Goal: Contribute content: Add original content to the website for others to see

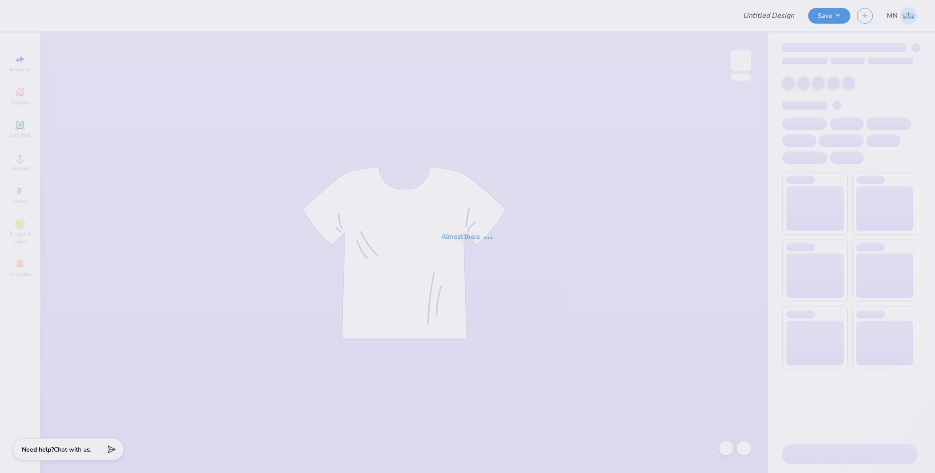
type input "[PERSON_NAME] : [GEOGRAPHIC_DATA]"
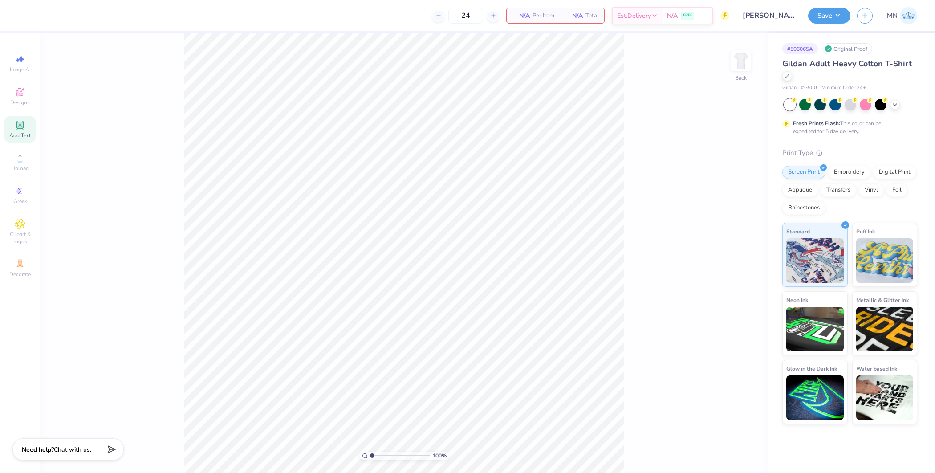
click at [25, 137] on span "Add Text" at bounding box center [19, 135] width 21 height 7
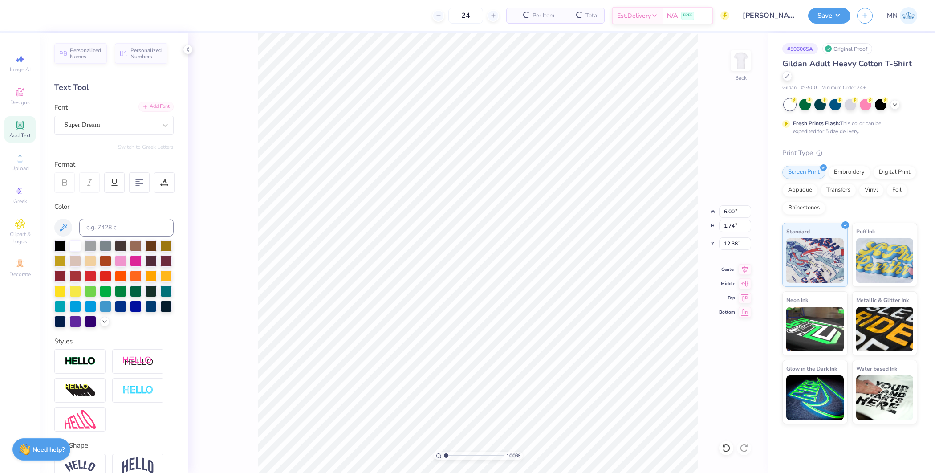
click at [145, 106] on div "Add Font" at bounding box center [156, 107] width 35 height 10
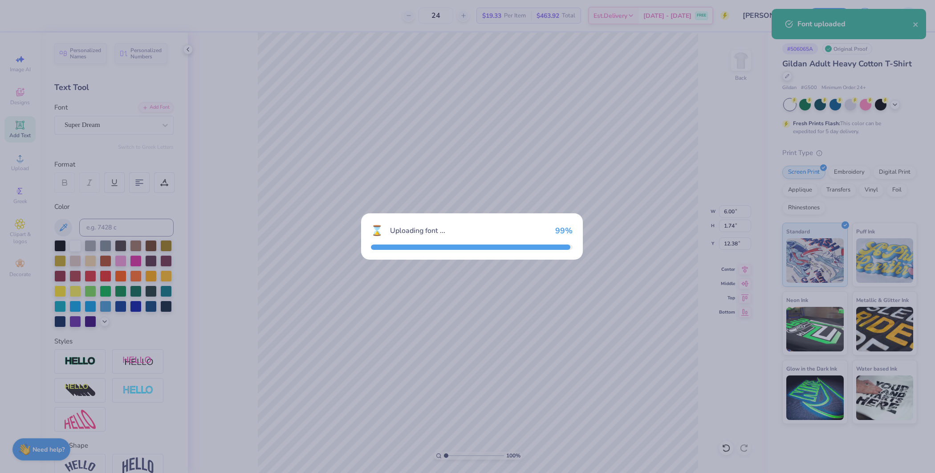
type input "5.26"
type input "1.95"
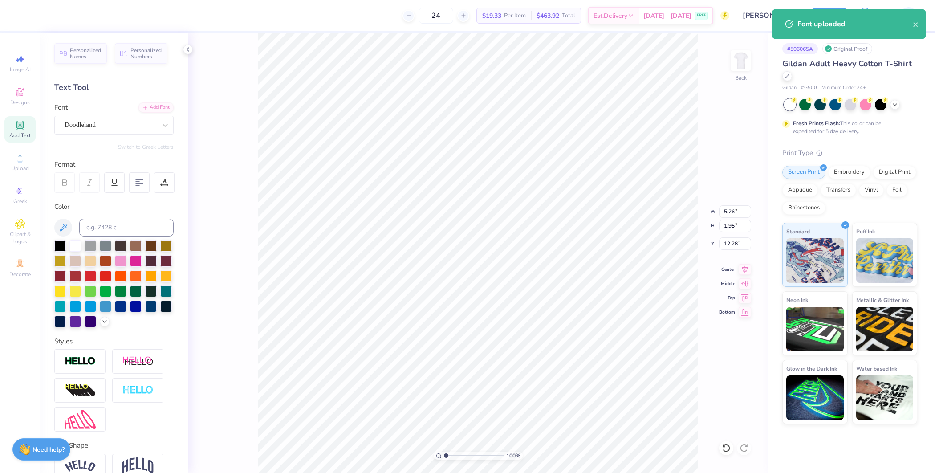
type input "3.41"
click at [24, 171] on span "Upload" at bounding box center [20, 168] width 18 height 7
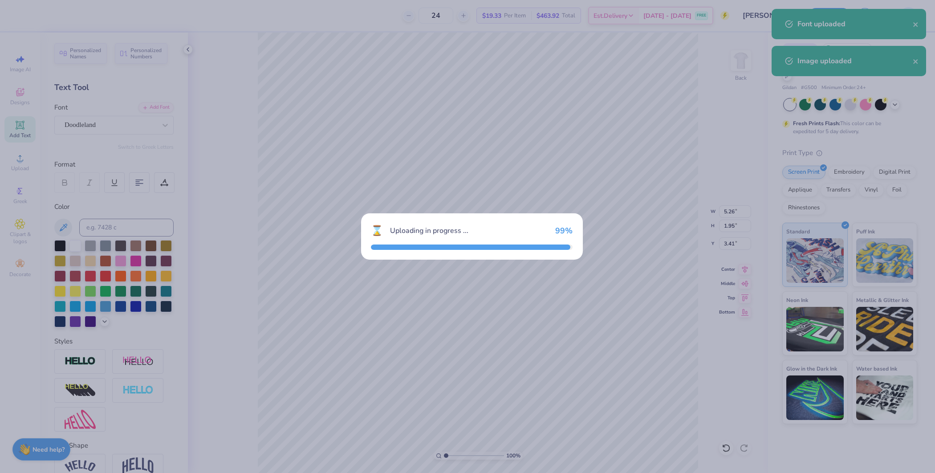
type input "15.00"
type input "11.67"
type input "7.42"
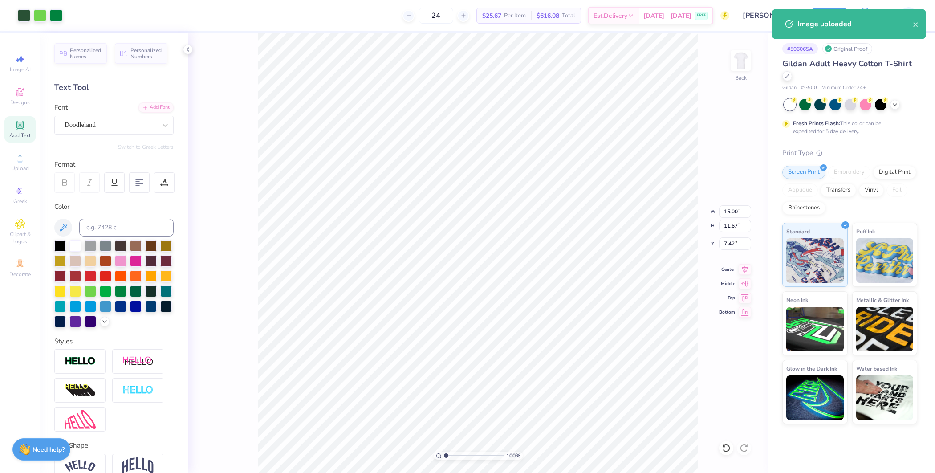
type input "7.97"
type input "6.20"
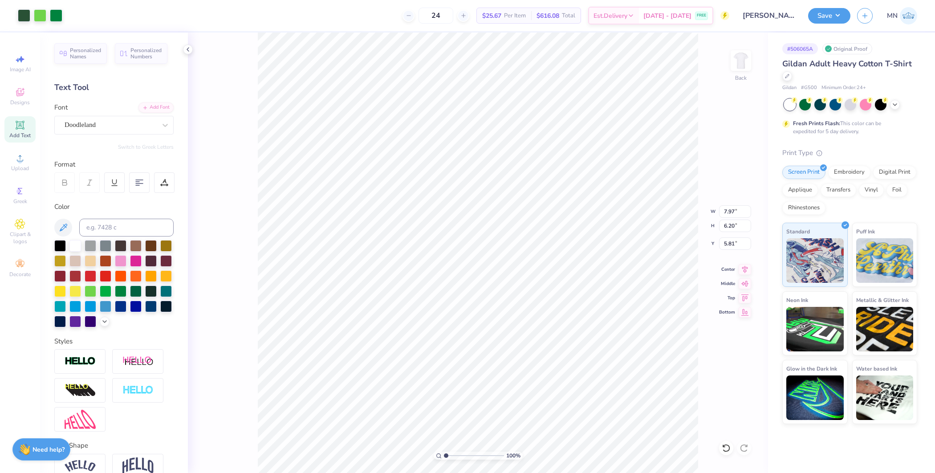
type input "5.80"
type input "5.26"
type input "1.95"
type input "3.41"
type input "7.97"
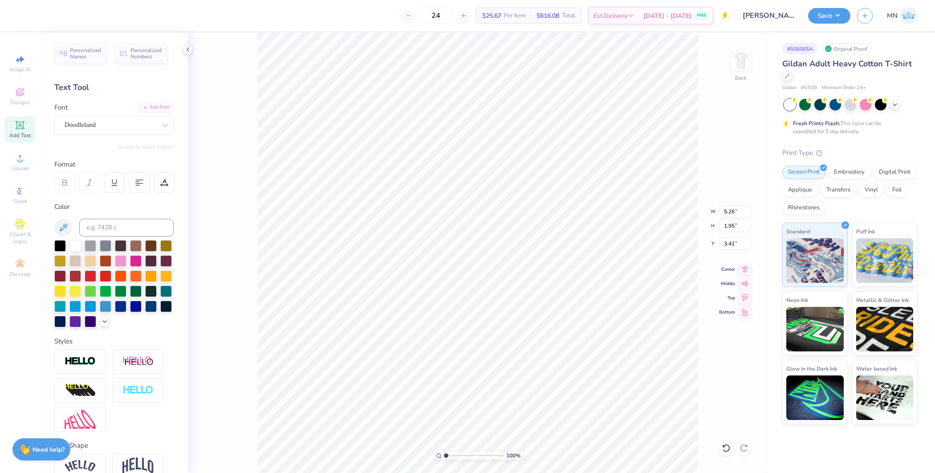
type input "6.20"
type input "5.80"
type input "5.26"
type input "1.95"
type input "3.41"
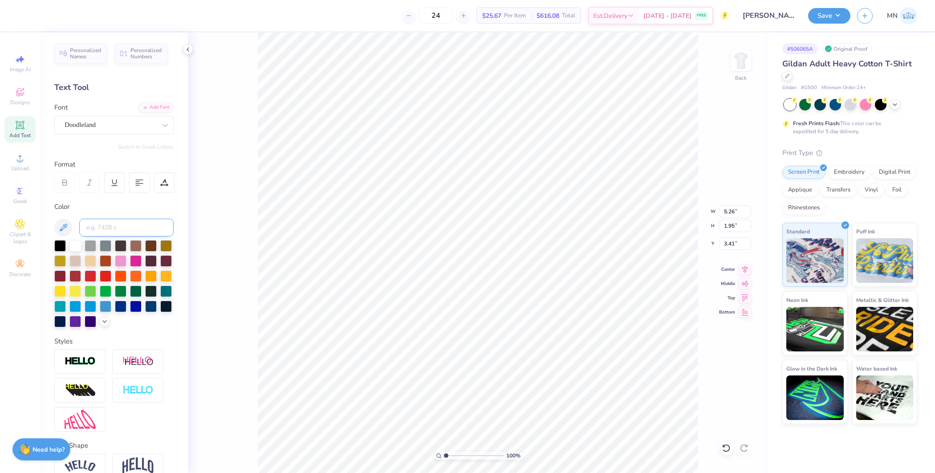
click at [116, 226] on input at bounding box center [126, 228] width 94 height 18
type input "350"
type input "3.42"
type textarea "K"
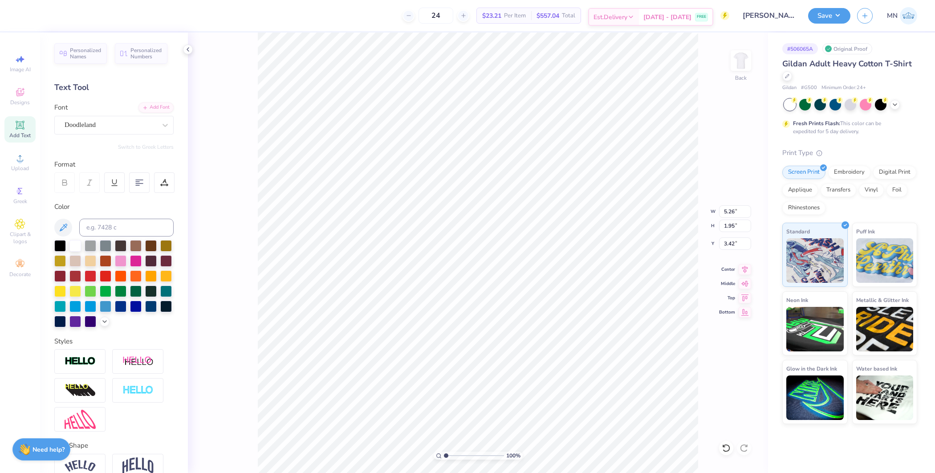
type textarea "k"
type textarea "Kappa"
click at [508, 228] on li "Duplicate" at bounding box center [519, 231] width 70 height 17
type input "3.52"
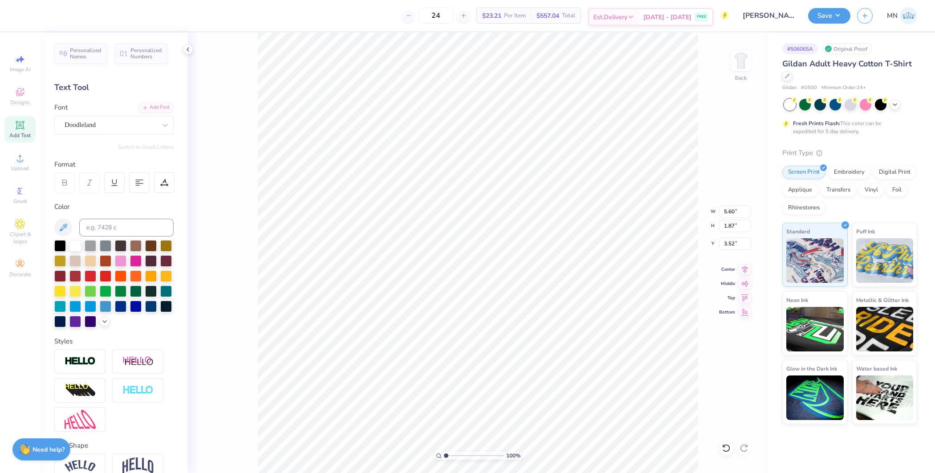
type input "7.97"
type input "6.20"
type input "5.81"
type input "5.60"
type input "1.87"
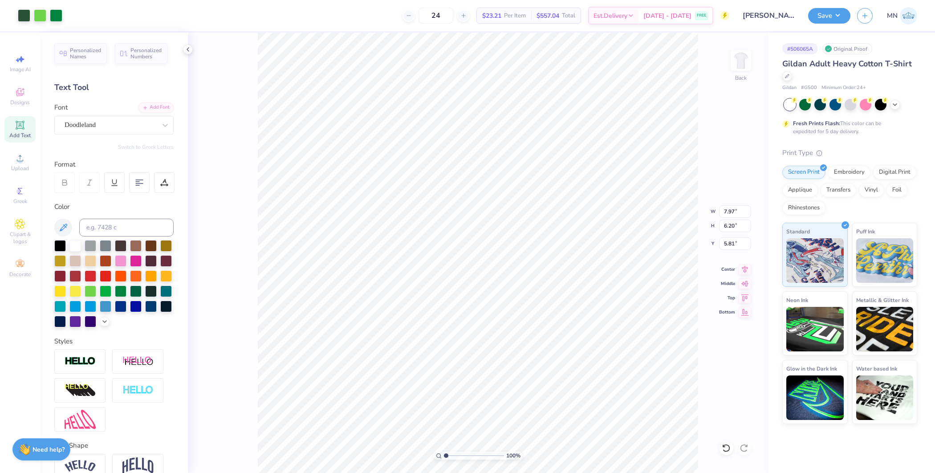
type input "3.52"
click at [140, 236] on div "Color" at bounding box center [113, 265] width 119 height 126
click at [140, 225] on input at bounding box center [126, 228] width 94 height 18
type input "348"
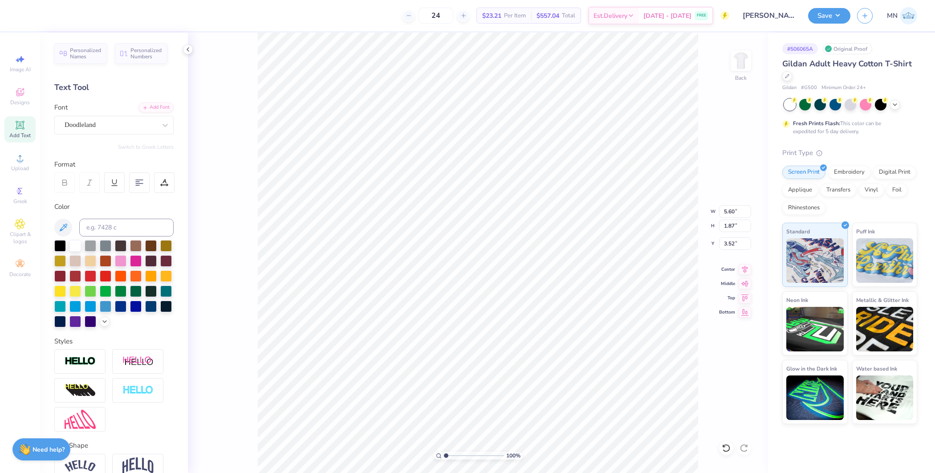
type textarea "DEl"
type textarea "DELta"
type input "6.64"
type input "1.12"
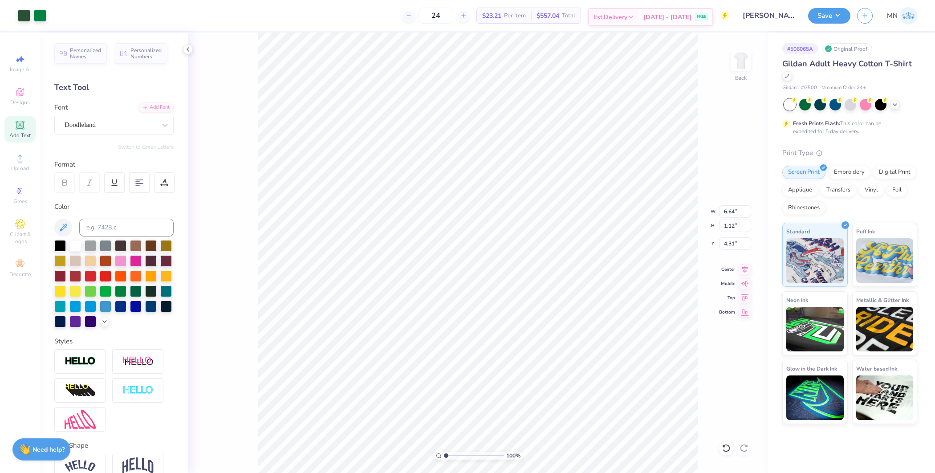
type input "4.42"
type input "3.24"
type input "1.08"
click at [482, 231] on li "Duplicate" at bounding box center [489, 230] width 70 height 17
type input "12.17"
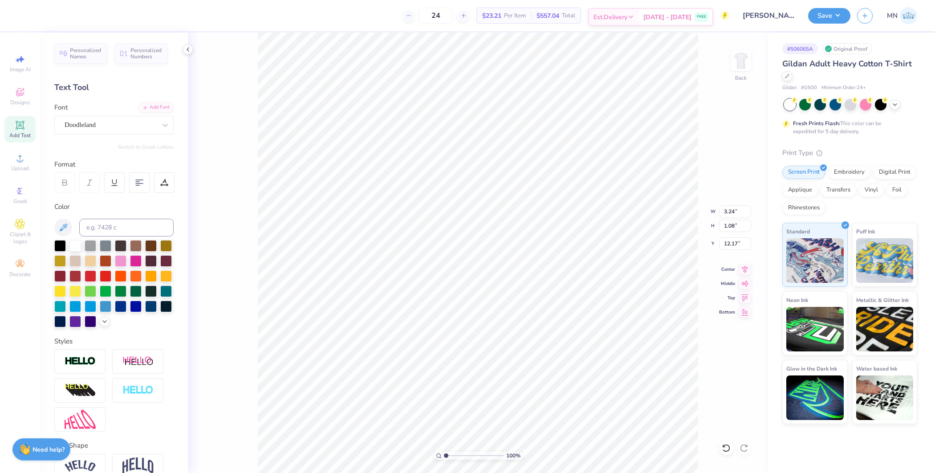
type textarea "Fall"
click at [514, 306] on li "Duplicate" at bounding box center [521, 308] width 70 height 17
type input "13.48"
type textarea "2025"
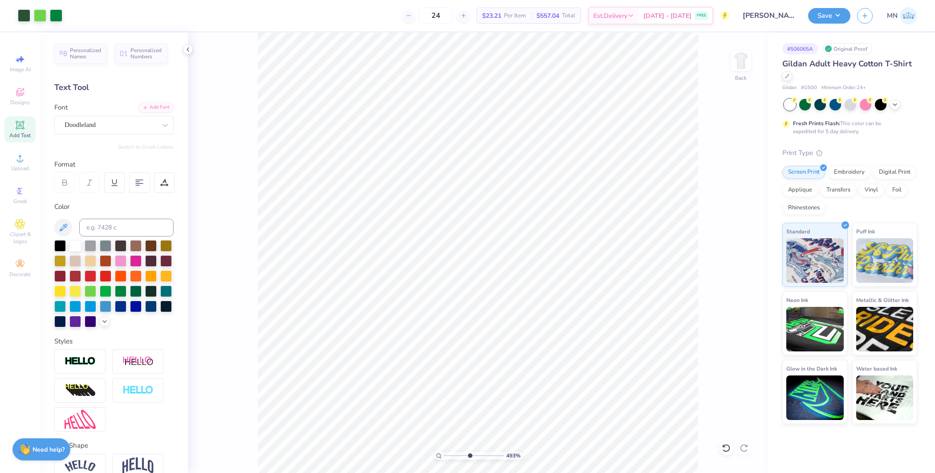
drag, startPoint x: 451, startPoint y: 455, endPoint x: 470, endPoint y: 452, distance: 19.0
type input "4.93"
click at [470, 452] on input "range" at bounding box center [474, 456] width 60 height 8
type input "2.40"
type input "0.86"
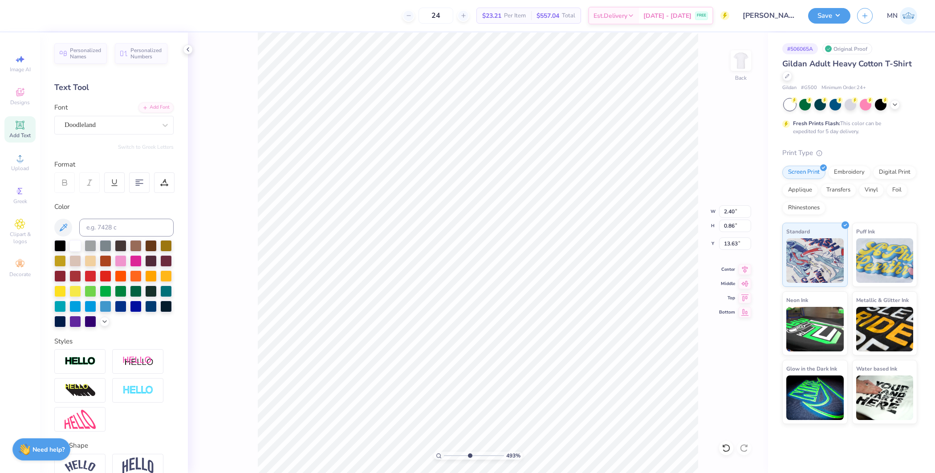
type input "13.63"
type input "2.07"
type input "0.74"
type input "13.33"
type input "1.37"
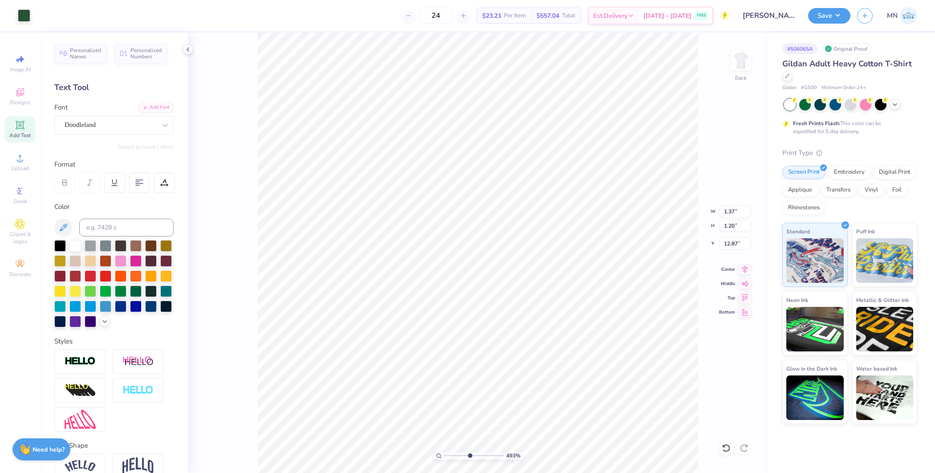
type input "1.20"
type input "10.66"
type input "1.64"
type input "1.53"
type input "10.52"
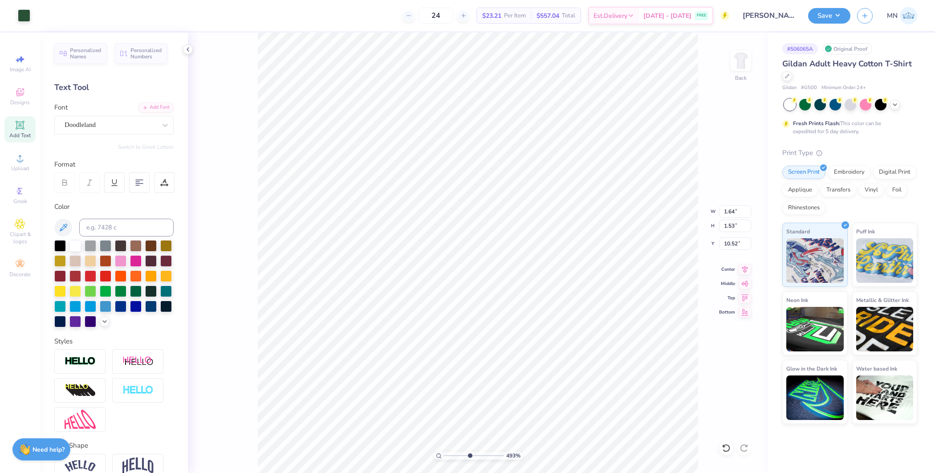
type input "1.30"
type input "1.22"
type input "10.45"
type input "1"
click at [500, 255] on li "Duplicate" at bounding box center [502, 253] width 70 height 17
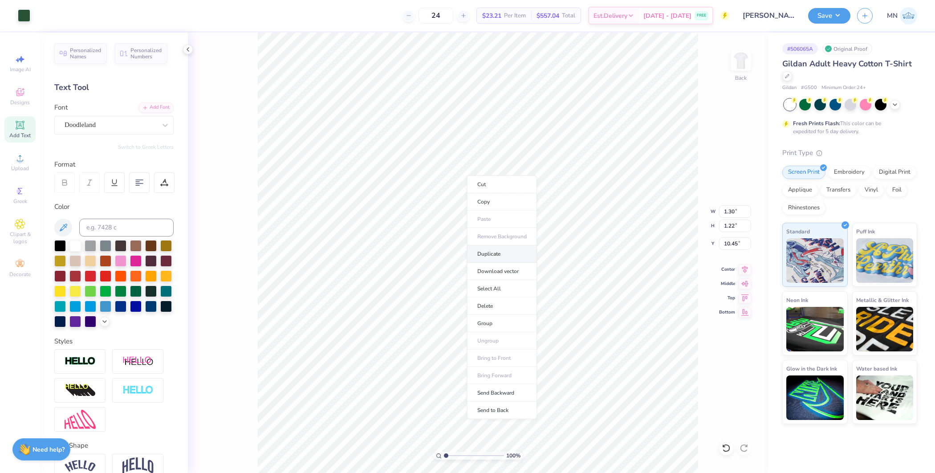
type input "11.26"
type input "1.19"
click at [447, 454] on input "range" at bounding box center [474, 456] width 60 height 8
type input "10.45"
type input "1.30"
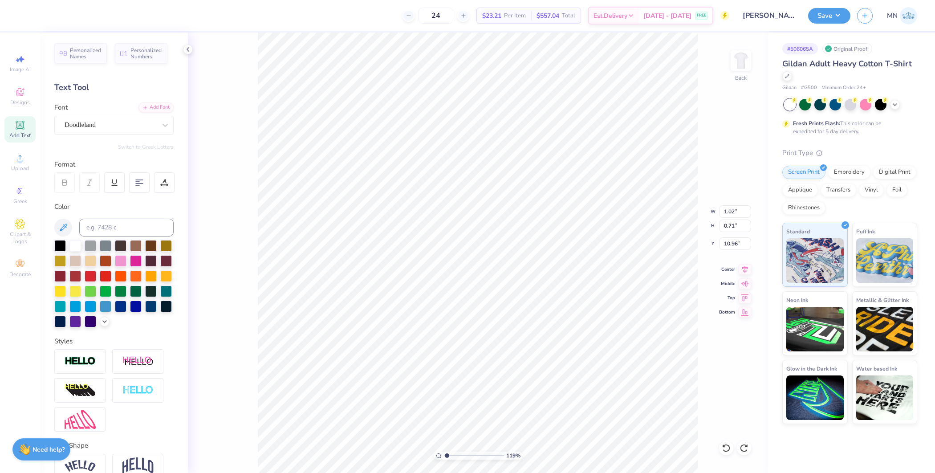
type input "1.22"
type input "10.45"
click at [464, 333] on li "Group" at bounding box center [464, 333] width 70 height 17
drag, startPoint x: 446, startPoint y: 456, endPoint x: 465, endPoint y: 456, distance: 19.6
type input "4.28"
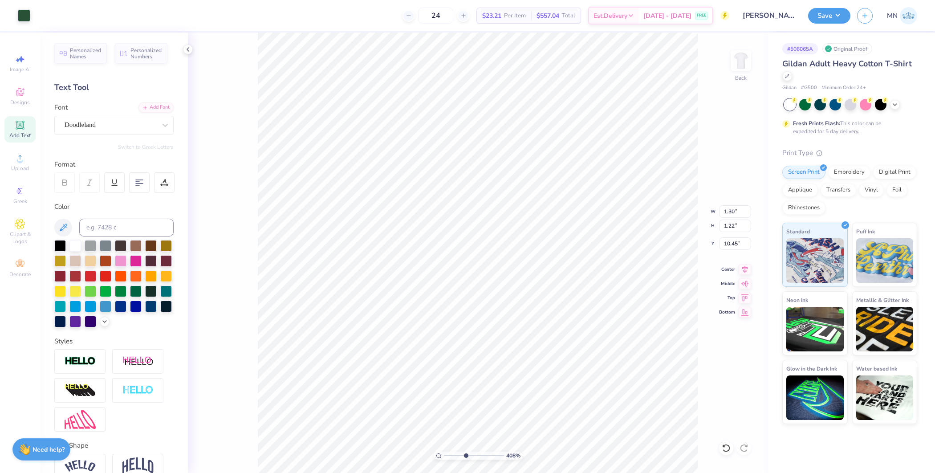
click at [465, 456] on input "range" at bounding box center [474, 456] width 60 height 8
type input "7.97"
type input "6.20"
type input "5.81"
type input "1.30"
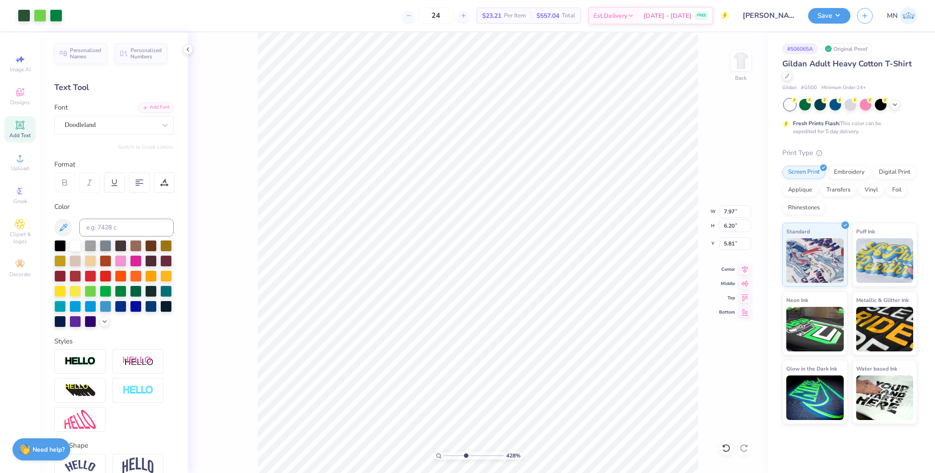
type input "1.22"
type input "10.40"
click at [465, 452] on input "range" at bounding box center [474, 456] width 60 height 8
type input "1"
click at [394, 447] on div "100 %" at bounding box center [478, 253] width 441 height 441
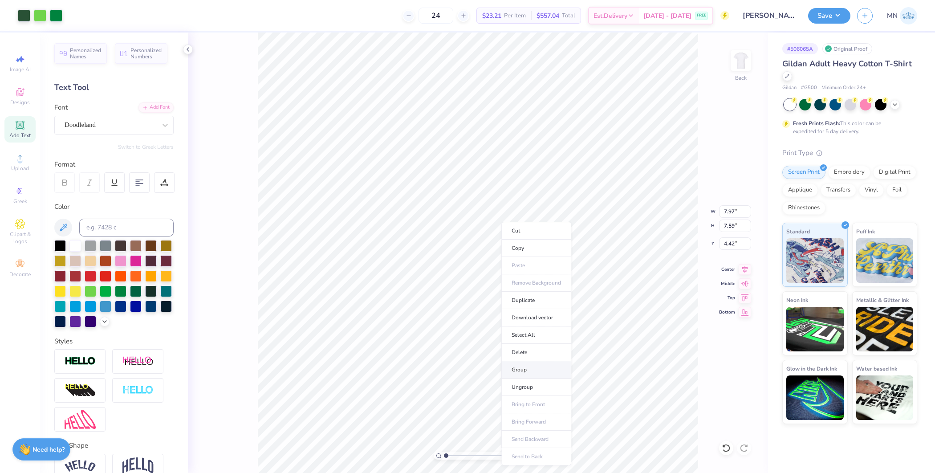
click at [524, 365] on li "Group" at bounding box center [537, 369] width 70 height 17
click at [737, 212] on input "7.97" at bounding box center [735, 211] width 32 height 12
type input "10.00"
type input "9.53"
click at [734, 244] on input "3.45" at bounding box center [735, 243] width 32 height 12
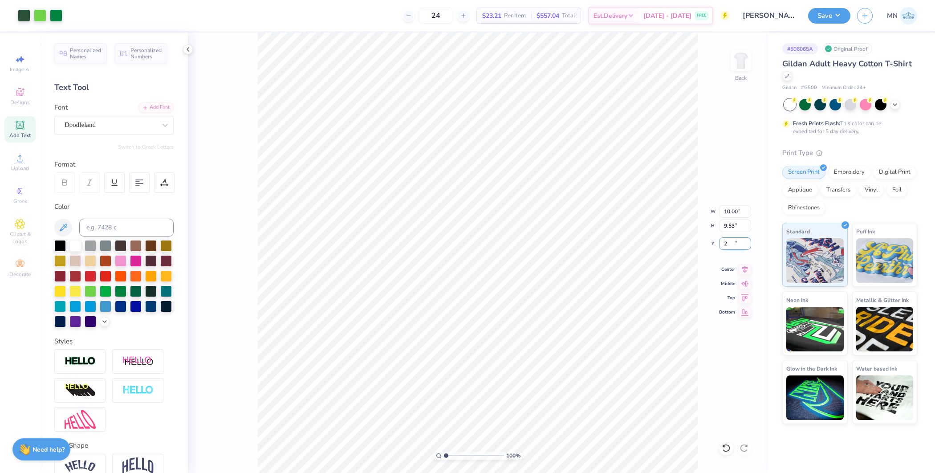
type input "2.00"
click at [829, 14] on button "Save" at bounding box center [829, 15] width 42 height 16
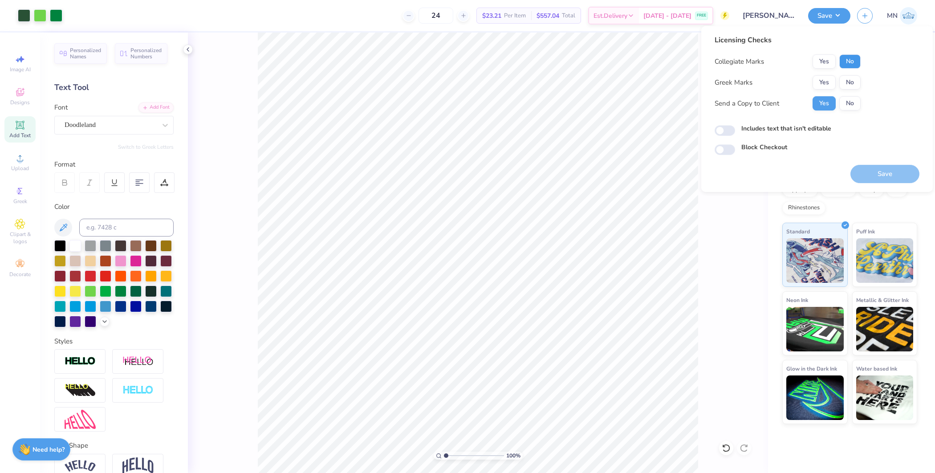
click at [858, 57] on button "No" at bounding box center [850, 61] width 21 height 14
click at [829, 82] on button "Yes" at bounding box center [824, 82] width 23 height 14
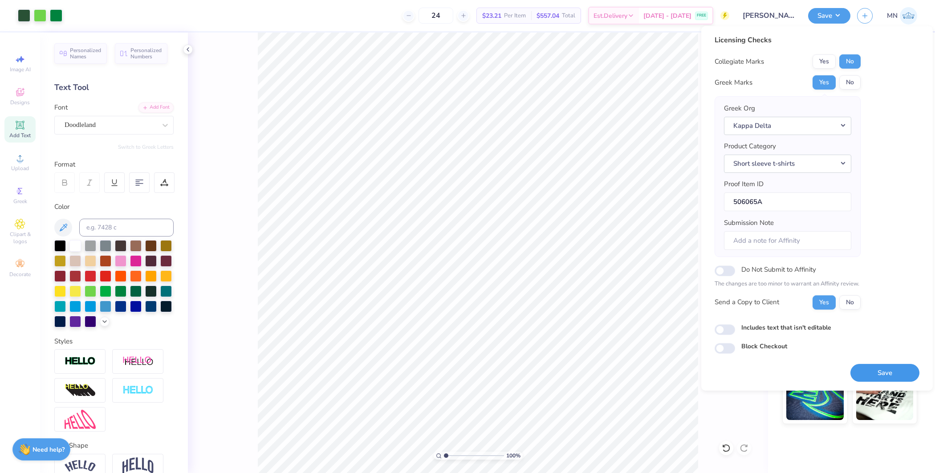
click at [888, 370] on button "Save" at bounding box center [885, 373] width 69 height 18
